Goal: Navigation & Orientation: Find specific page/section

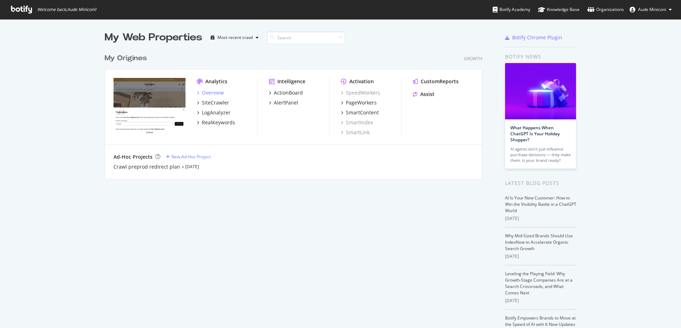
scroll to position [322, 669]
click at [212, 93] on div "Overview" at bounding box center [213, 92] width 22 height 7
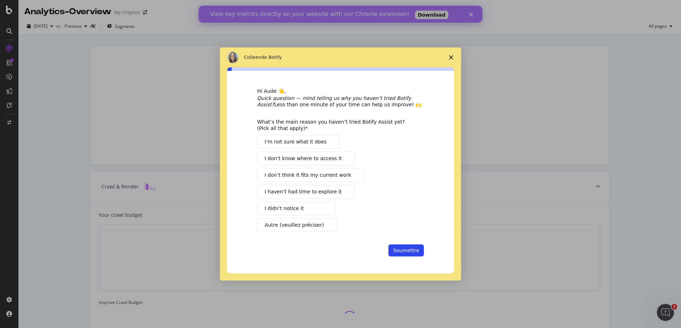
click at [453, 55] on span "Fermer l'enquête" at bounding box center [451, 58] width 20 height 20
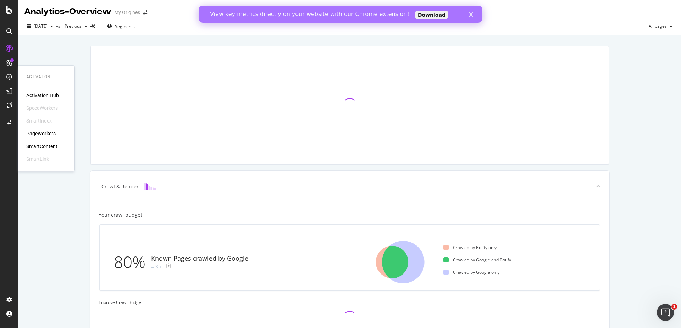
click at [43, 132] on div "PageWorkers" at bounding box center [40, 133] width 29 height 7
